Goal: Information Seeking & Learning: Find specific fact

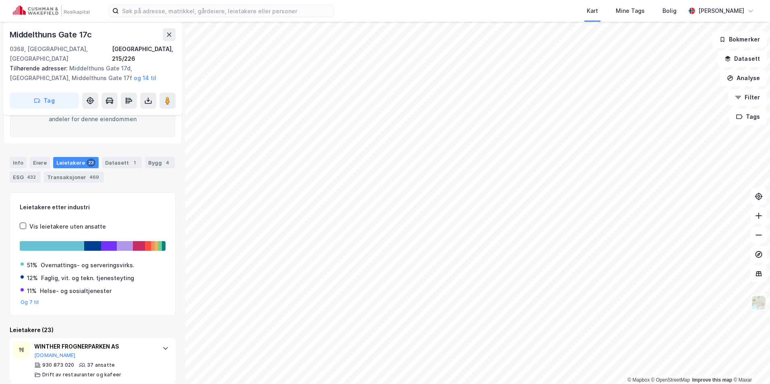
scroll to position [121, 0]
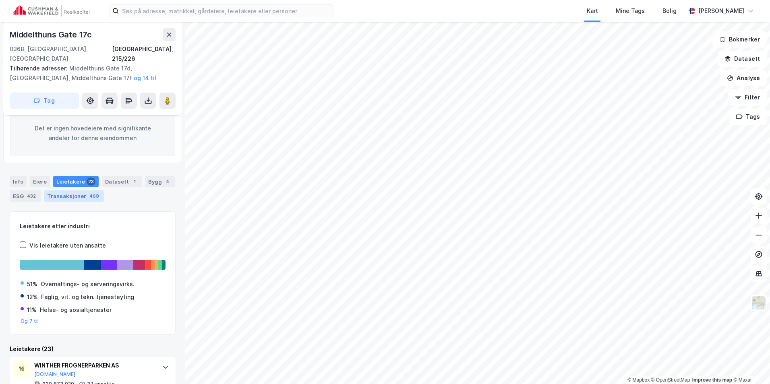
click at [88, 192] on div "469" at bounding box center [94, 196] width 13 height 8
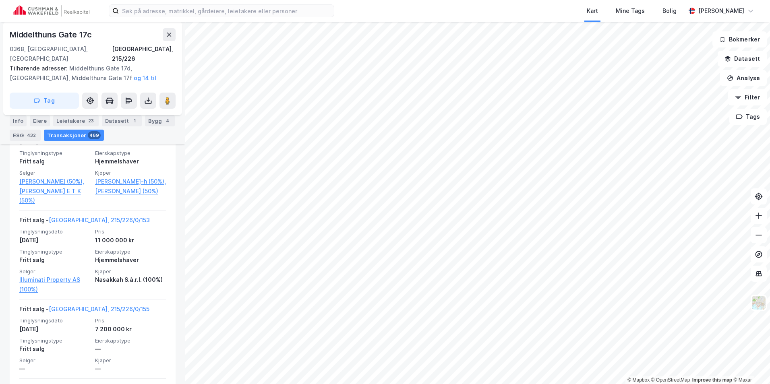
scroll to position [363, 0]
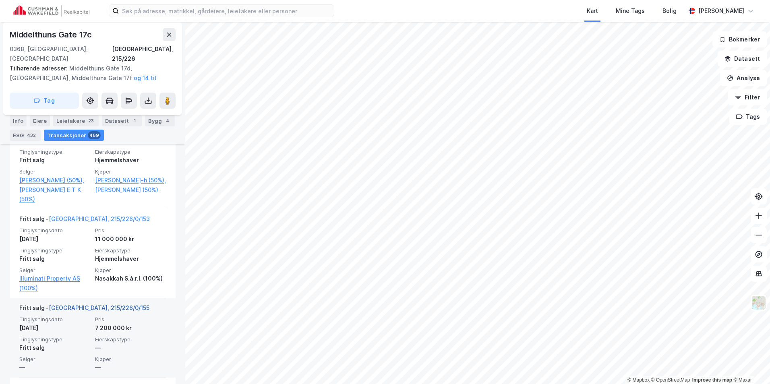
click at [83, 305] on link "[GEOGRAPHIC_DATA], 215/226/0/155" at bounding box center [99, 308] width 101 height 7
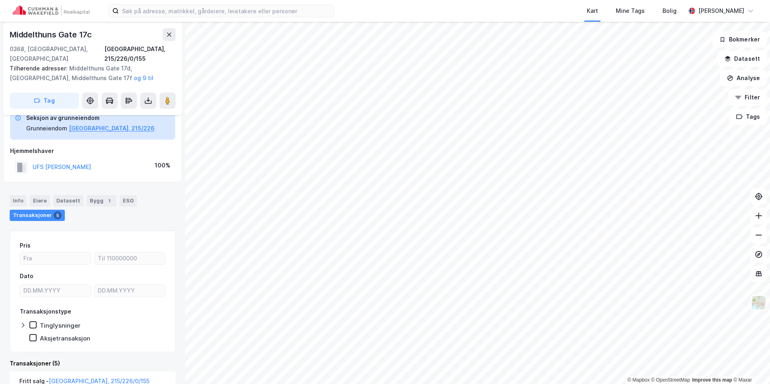
scroll to position [32, 0]
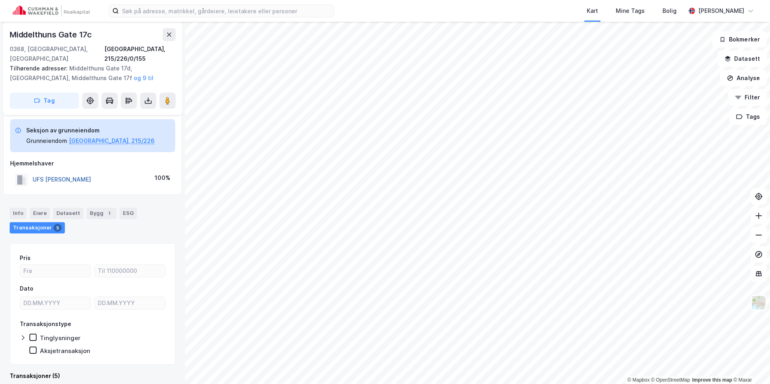
click at [0, 0] on button "UFS [PERSON_NAME]" at bounding box center [0, 0] width 0 height 0
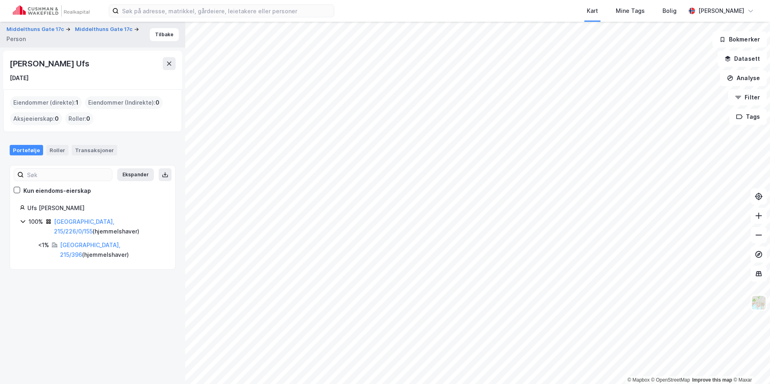
click at [22, 220] on icon at bounding box center [23, 221] width 6 height 6
click at [22, 220] on icon at bounding box center [23, 221] width 2 height 5
drag, startPoint x: 81, startPoint y: 206, endPoint x: 29, endPoint y: 209, distance: 52.5
click at [29, 209] on div "Ufs [PERSON_NAME]" at bounding box center [96, 209] width 138 height 10
copy div "Ufs [PERSON_NAME]"
